Goal: Find specific page/section: Find specific page/section

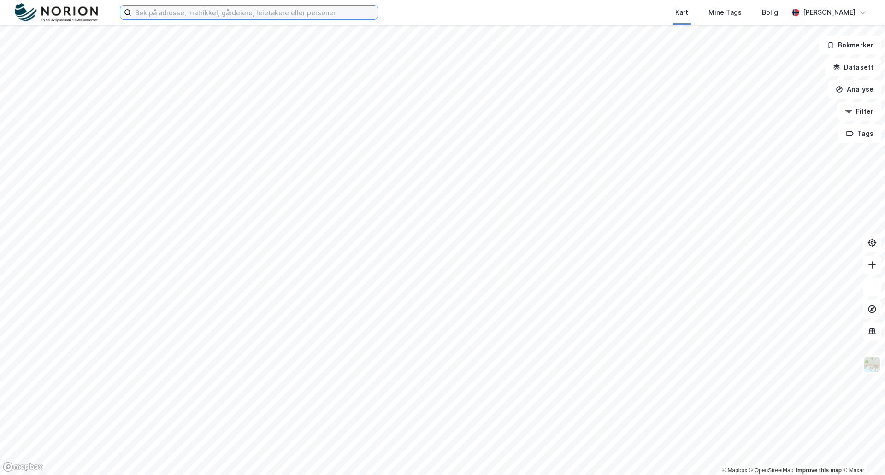
click at [144, 10] on input at bounding box center [254, 13] width 246 height 14
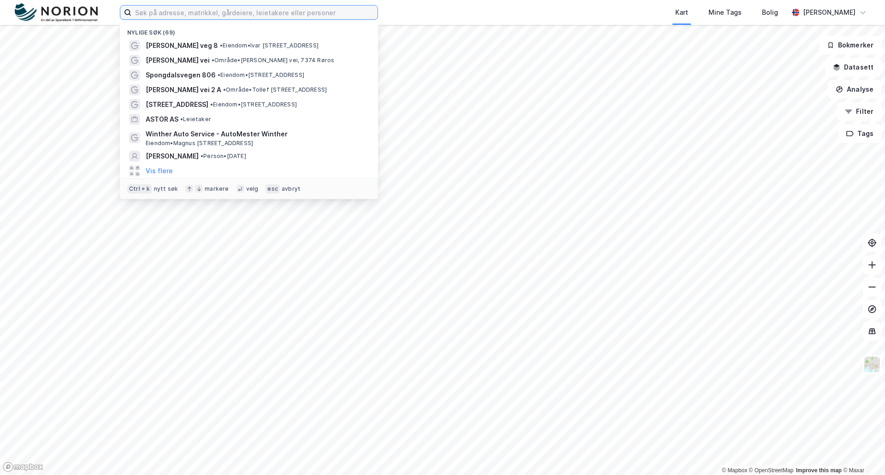
paste input "[STREET_ADDRESS]"
type input "[STREET_ADDRESS]"
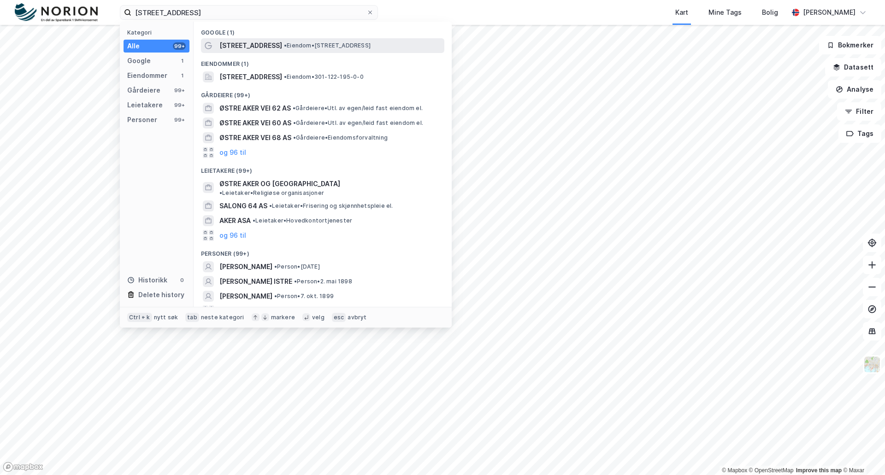
click at [243, 45] on span "[STREET_ADDRESS]" at bounding box center [250, 45] width 63 height 11
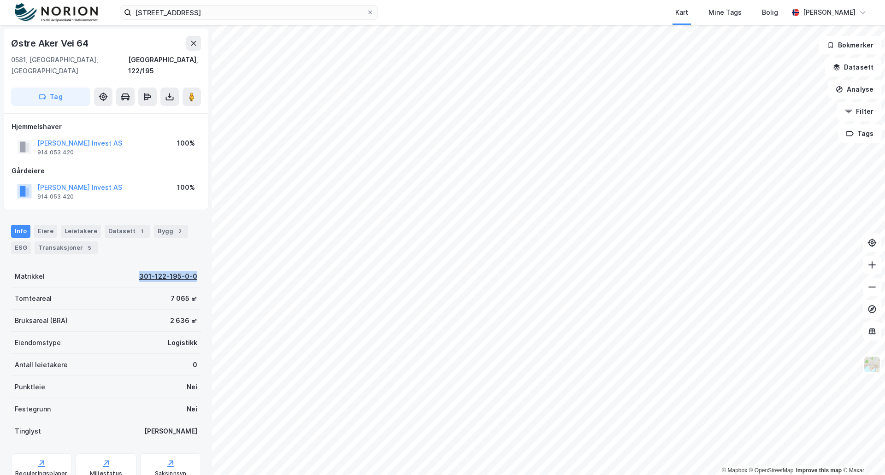
drag, startPoint x: 137, startPoint y: 265, endPoint x: 190, endPoint y: 263, distance: 53.1
click at [190, 271] on div "301-122-195-0-0" at bounding box center [168, 276] width 58 height 11
copy div "301-122-195-0-0"
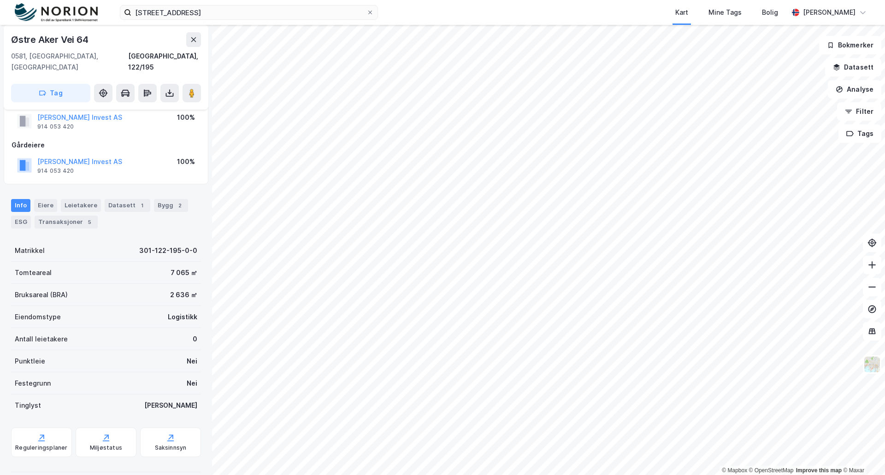
scroll to position [27, 0]
